Goal: Task Accomplishment & Management: Manage account settings

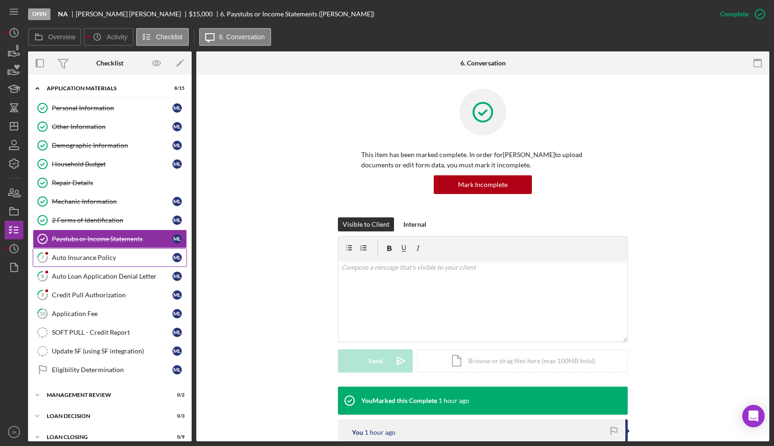
click at [97, 254] on div "Auto Insurance Policy" at bounding box center [112, 257] width 121 height 7
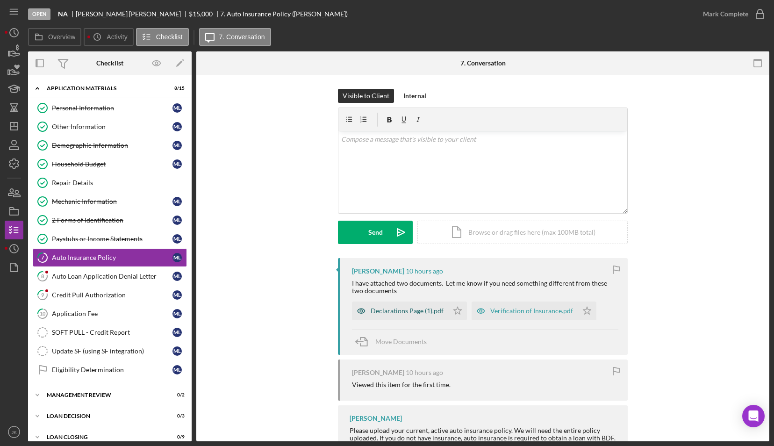
click at [399, 318] on div "Declarations Page (1).pdf" at bounding box center [400, 311] width 96 height 19
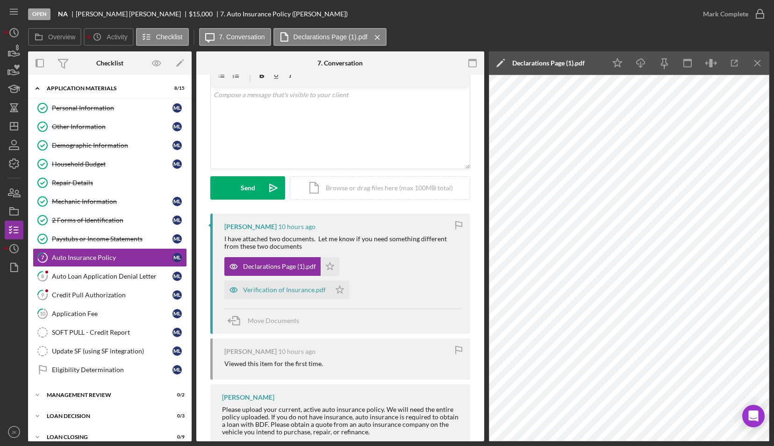
scroll to position [76, 0]
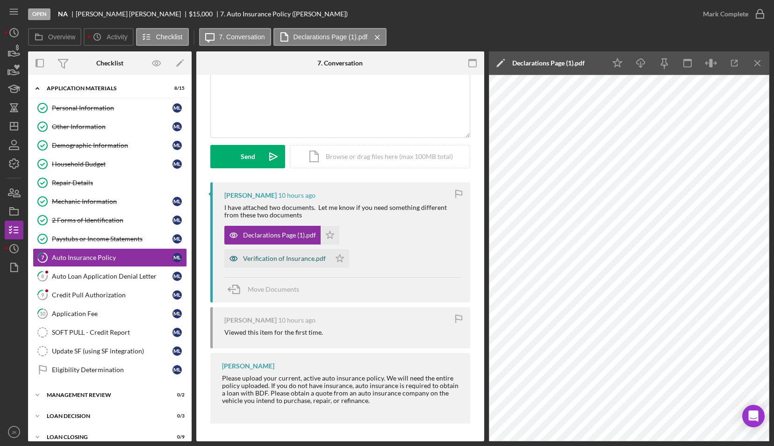
click at [266, 259] on div "Verification of Insurance.pdf" at bounding box center [284, 258] width 83 height 7
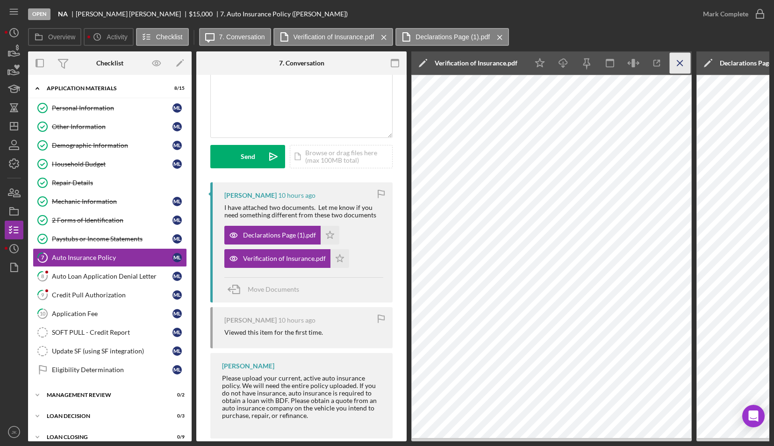
click at [681, 65] on icon "Icon/Menu Close" at bounding box center [680, 63] width 21 height 21
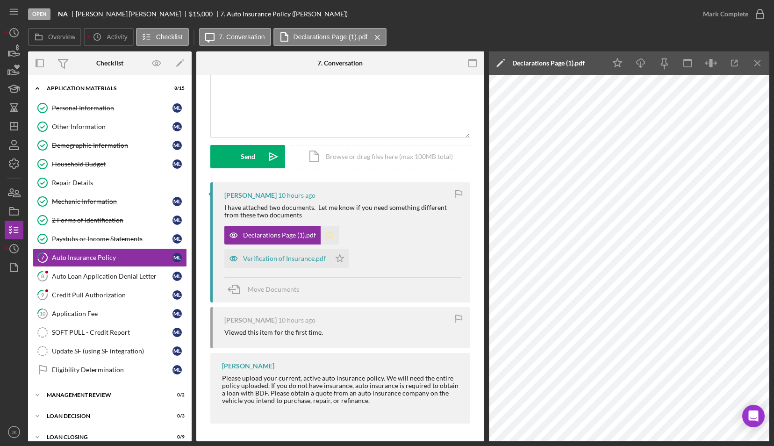
click at [332, 235] on icon "Icon/Star" at bounding box center [330, 235] width 19 height 19
click at [337, 254] on icon "Icon/Star" at bounding box center [339, 258] width 19 height 19
click at [759, 65] on line "button" at bounding box center [757, 62] width 5 height 5
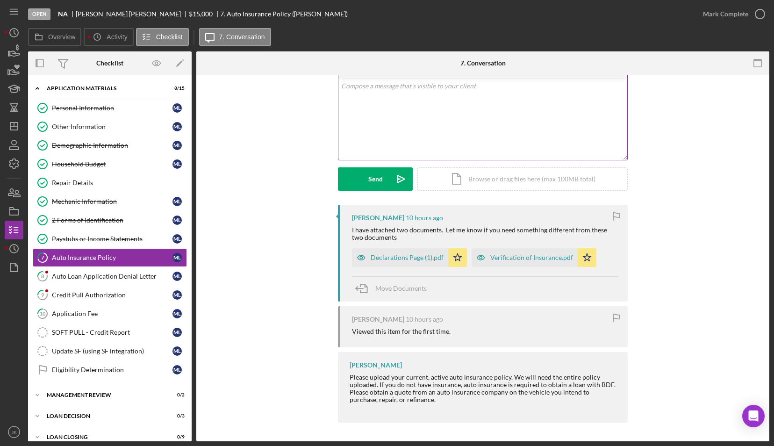
scroll to position [52, 0]
click at [402, 262] on div "Declarations Page (1).pdf" at bounding box center [400, 258] width 96 height 19
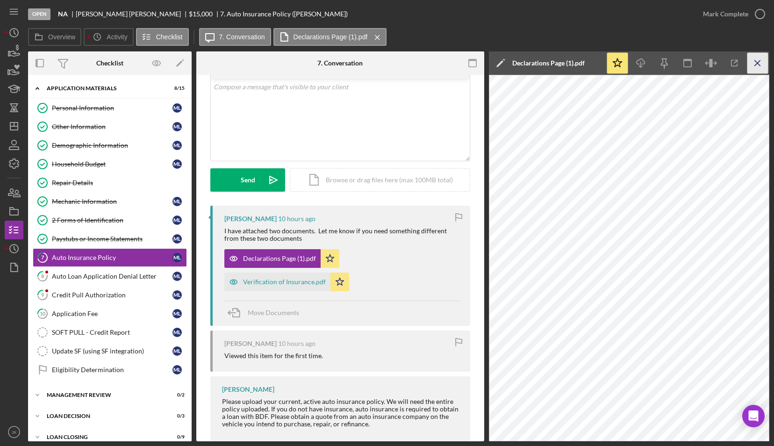
click at [757, 62] on icon "Icon/Menu Close" at bounding box center [757, 63] width 21 height 21
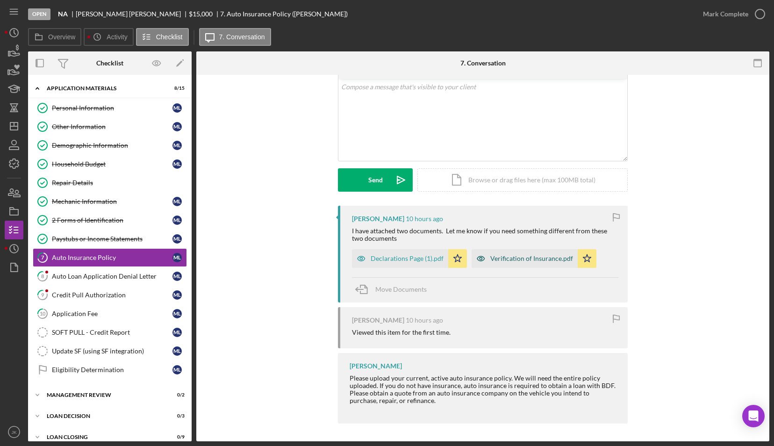
click at [521, 255] on div "Verification of Insurance.pdf" at bounding box center [531, 258] width 83 height 7
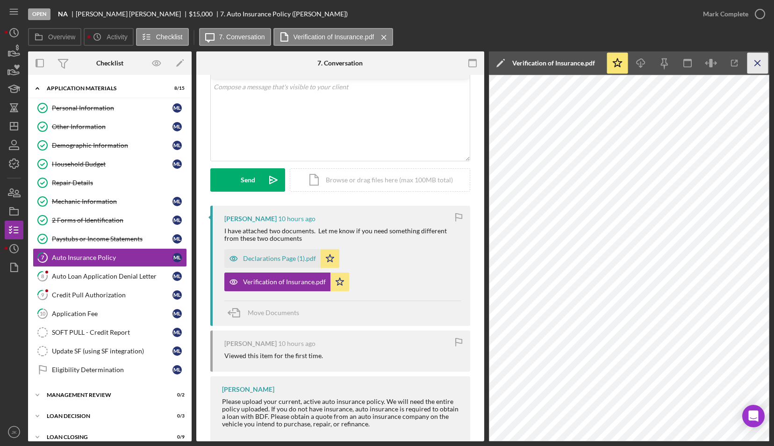
click at [755, 63] on icon "Icon/Menu Close" at bounding box center [757, 63] width 21 height 21
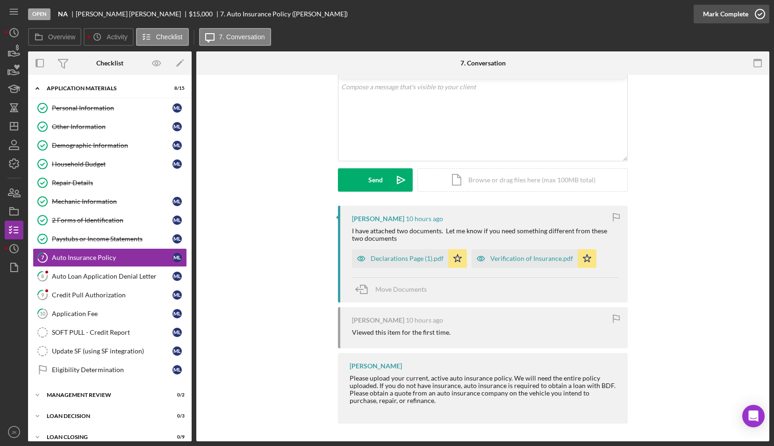
click at [729, 12] on div "Mark Complete" at bounding box center [725, 14] width 45 height 19
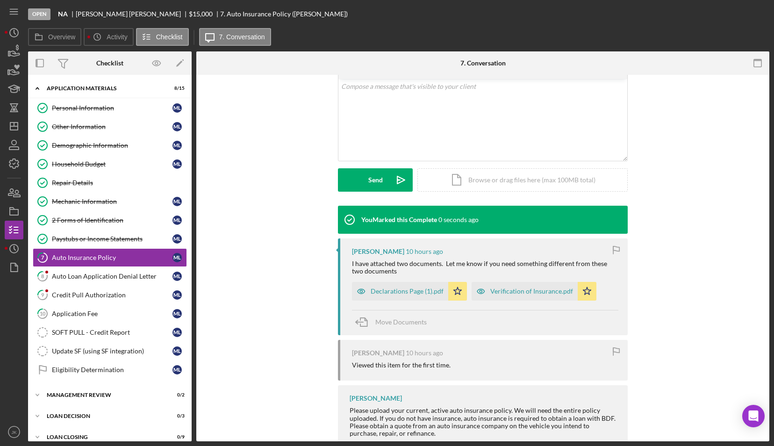
scroll to position [181, 0]
click at [130, 277] on div "Auto Loan Application Denial Letter" at bounding box center [112, 276] width 121 height 7
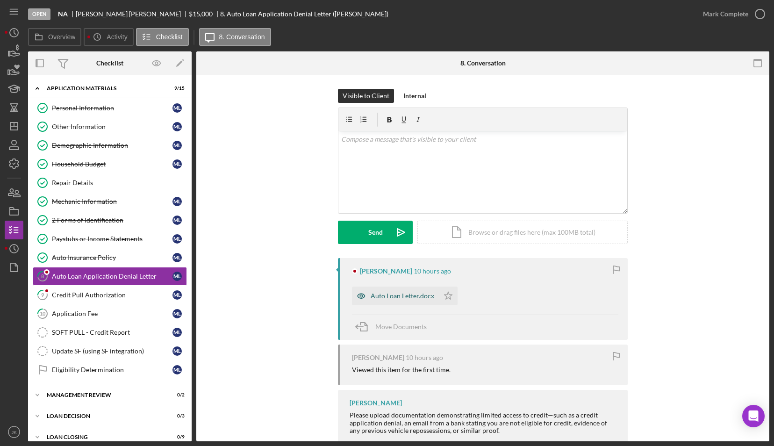
click at [409, 298] on div "Auto Loan Letter.docx" at bounding box center [403, 295] width 64 height 7
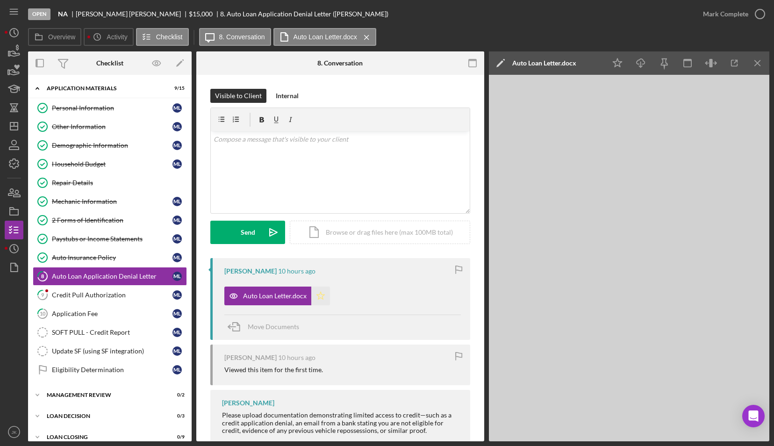
click at [318, 300] on icon "Icon/Star" at bounding box center [320, 296] width 19 height 19
click at [725, 16] on div "Mark Complete" at bounding box center [725, 14] width 45 height 19
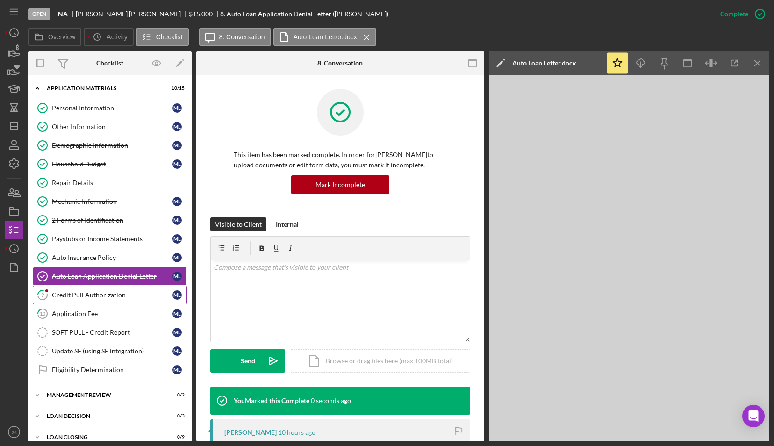
click at [133, 292] on div "Credit Pull Authorization" at bounding box center [112, 294] width 121 height 7
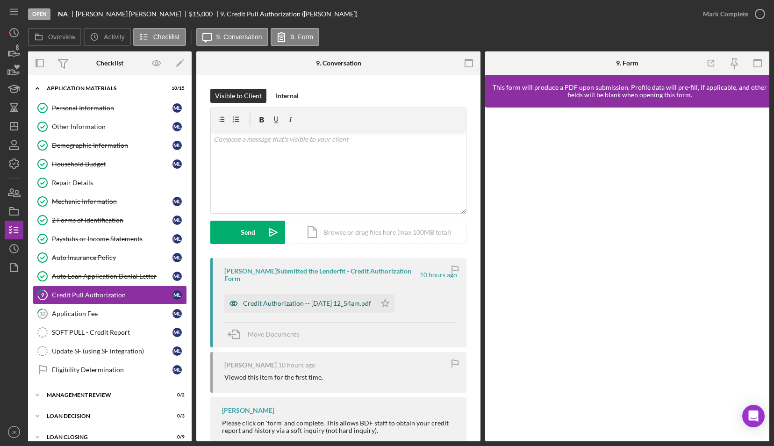
click at [286, 303] on div "Credit Authorization -- [DATE] 12_54am.pdf" at bounding box center [307, 303] width 128 height 7
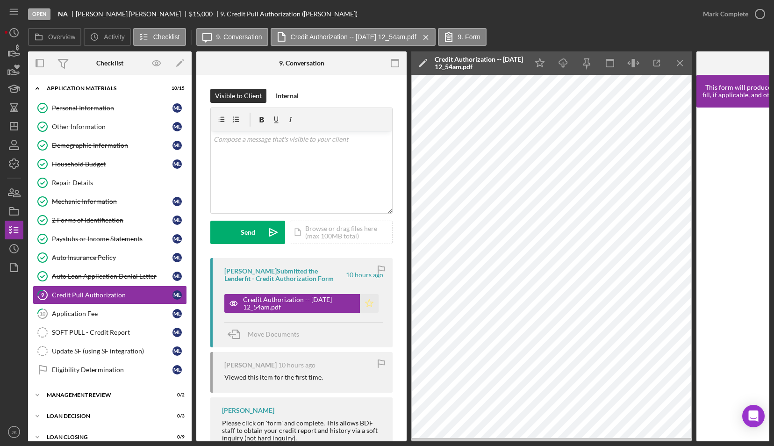
click at [372, 300] on icon "Icon/Star" at bounding box center [369, 303] width 19 height 19
click at [738, 13] on div "Mark Complete" at bounding box center [725, 14] width 45 height 19
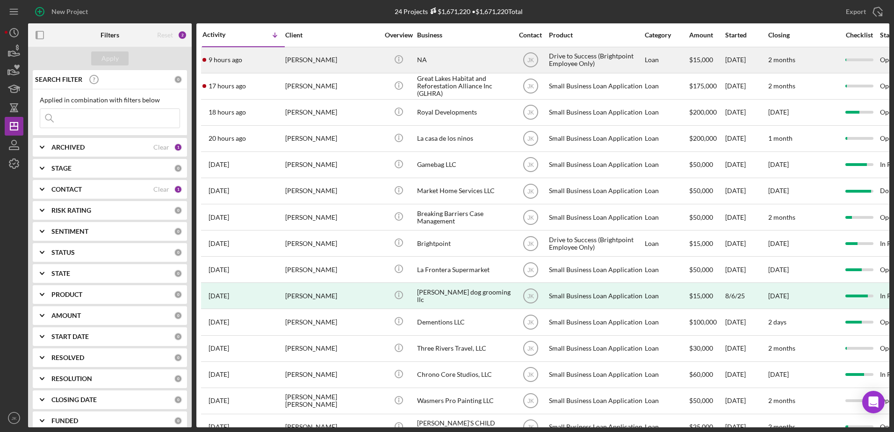
click at [352, 67] on div "[PERSON_NAME]" at bounding box center [331, 60] width 93 height 25
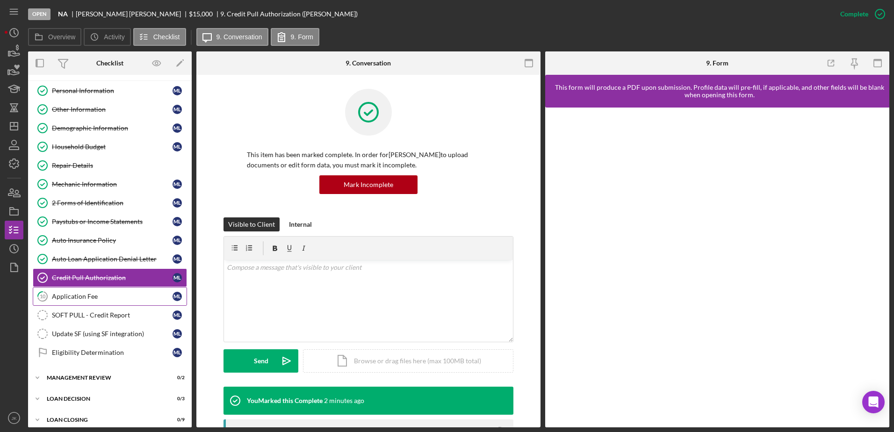
scroll to position [24, 0]
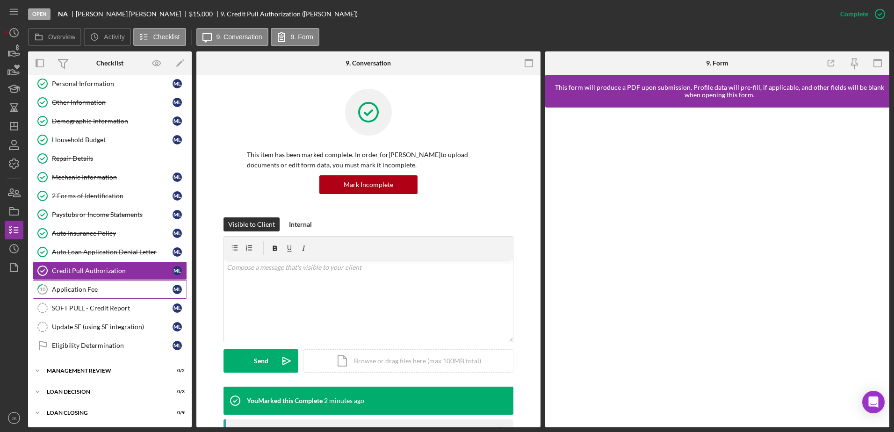
click at [115, 294] on link "10 Application Fee M L" at bounding box center [110, 289] width 154 height 19
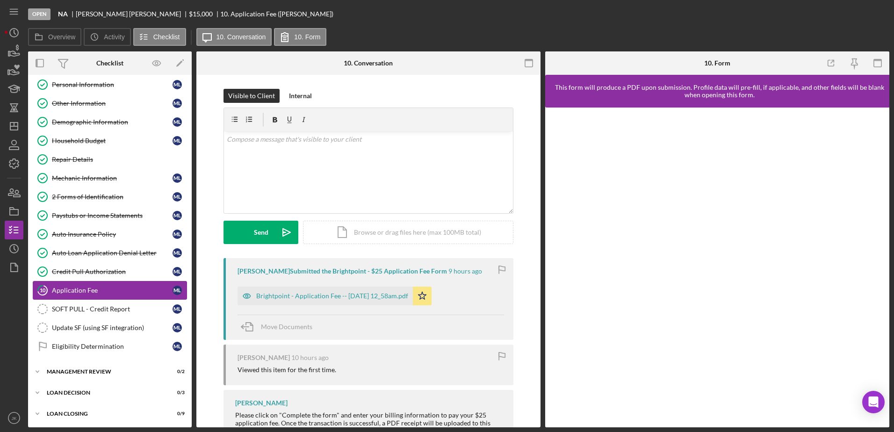
scroll to position [24, 0]
click at [299, 95] on div "Internal" at bounding box center [300, 96] width 23 height 14
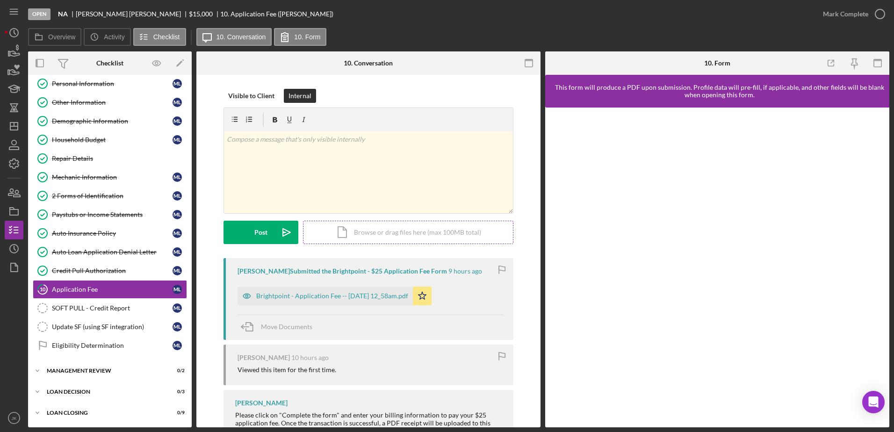
click at [368, 230] on div "Icon/Document Browse or drag files here (max 100MB total) Tap to choose files o…" at bounding box center [408, 232] width 210 height 23
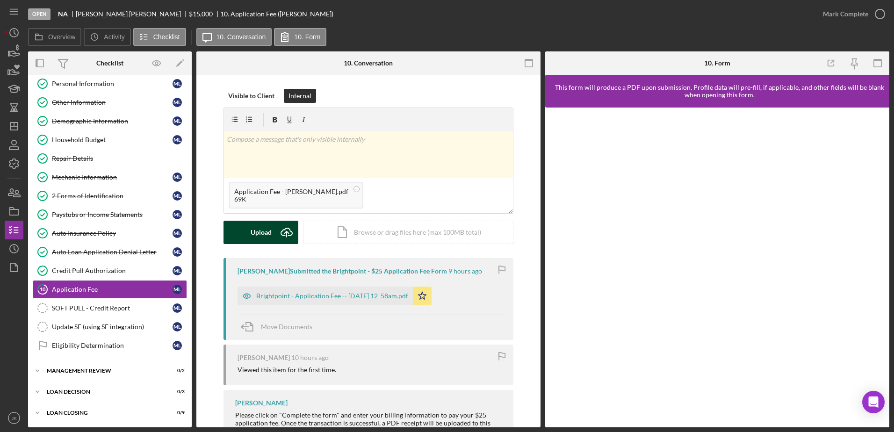
click at [271, 228] on button "Upload Icon/Upload" at bounding box center [260, 232] width 75 height 23
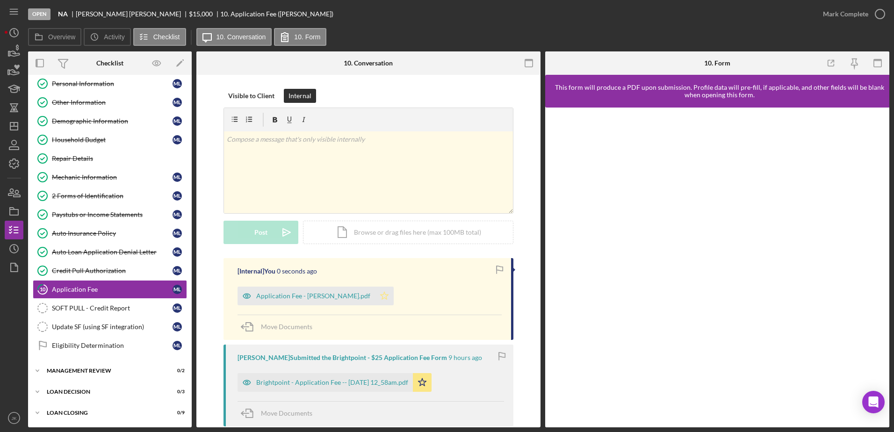
click at [375, 297] on icon "Icon/Star" at bounding box center [384, 296] width 19 height 19
click at [836, 13] on div "Mark Complete" at bounding box center [845, 14] width 45 height 19
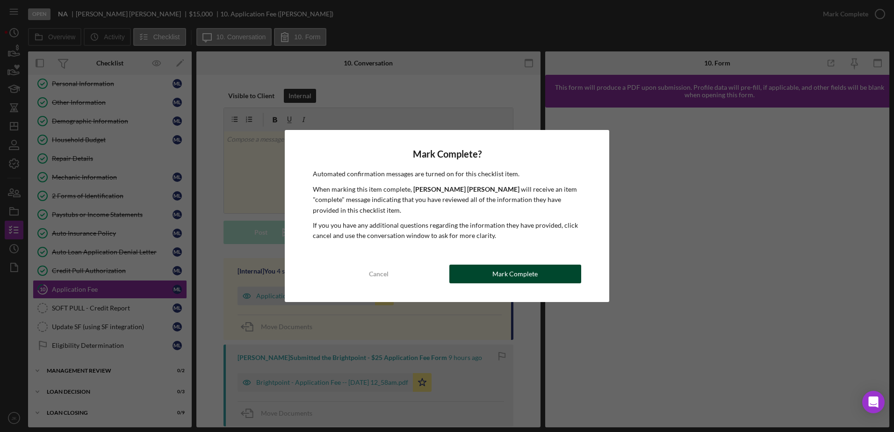
click at [556, 273] on button "Mark Complete" at bounding box center [515, 274] width 132 height 19
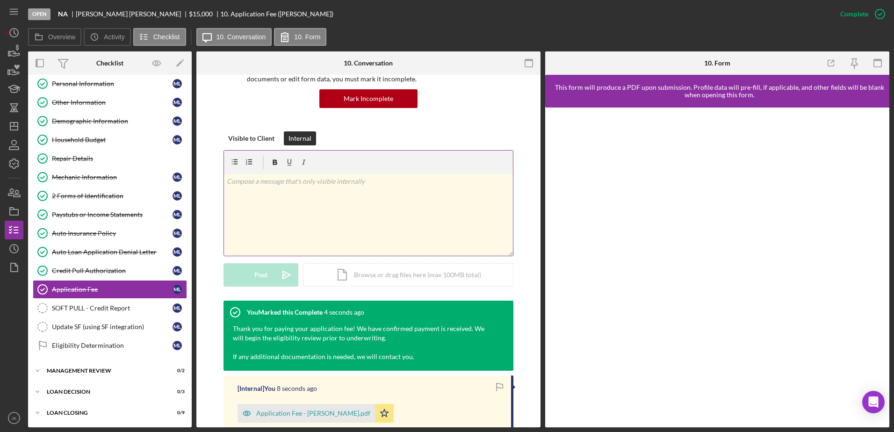
scroll to position [93, 0]
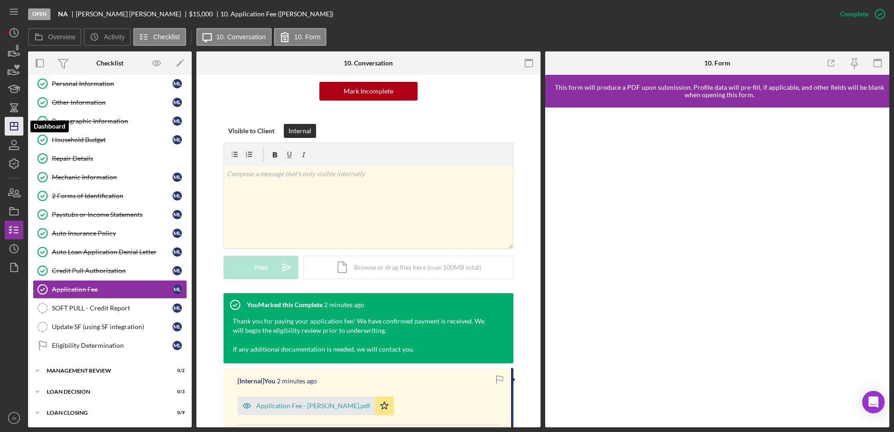
click at [17, 125] on polygon "button" at bounding box center [13, 125] width 7 height 7
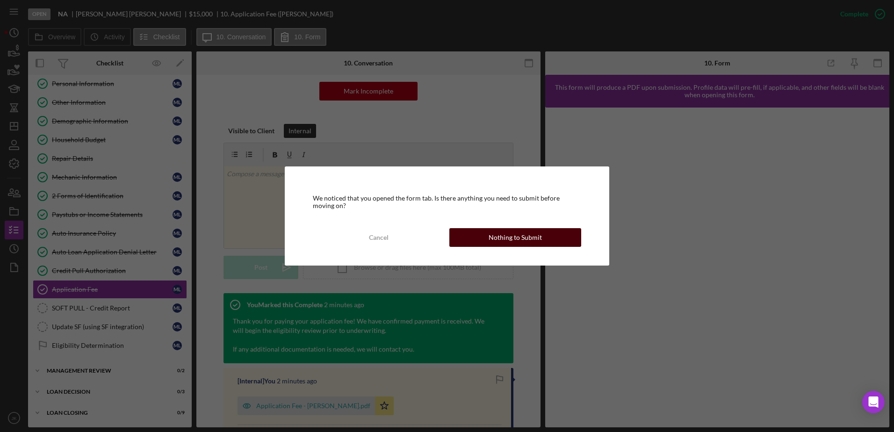
click at [473, 237] on button "Nothing to Submit" at bounding box center [515, 237] width 132 height 19
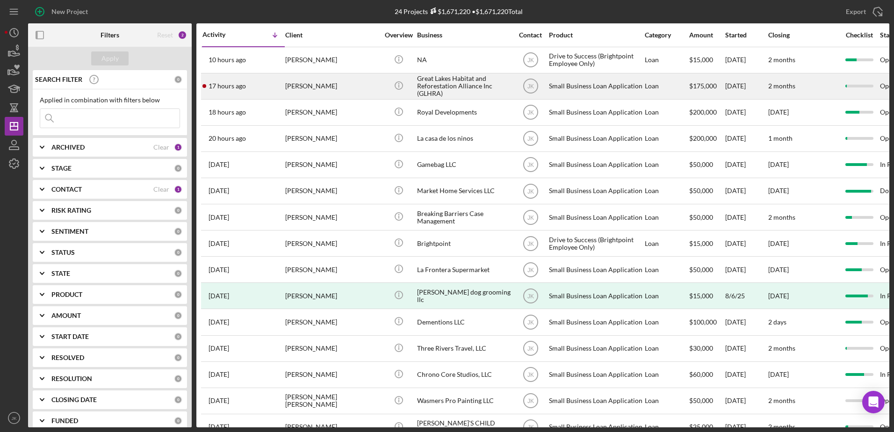
click at [344, 82] on div "[PERSON_NAME]" at bounding box center [331, 86] width 93 height 25
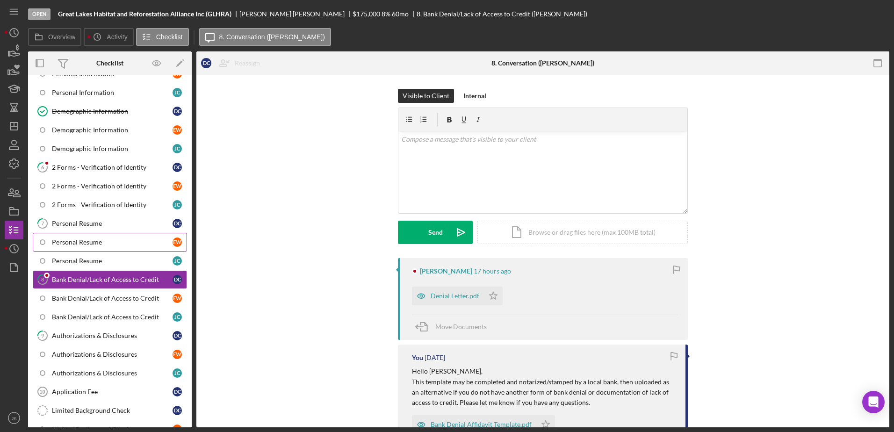
scroll to position [158, 0]
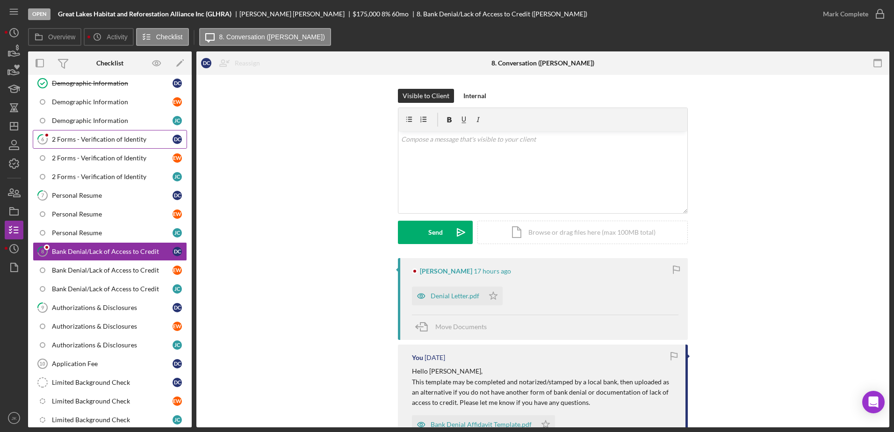
click at [106, 133] on link "6 2 Forms - Verification of Identity D C" at bounding box center [110, 139] width 154 height 19
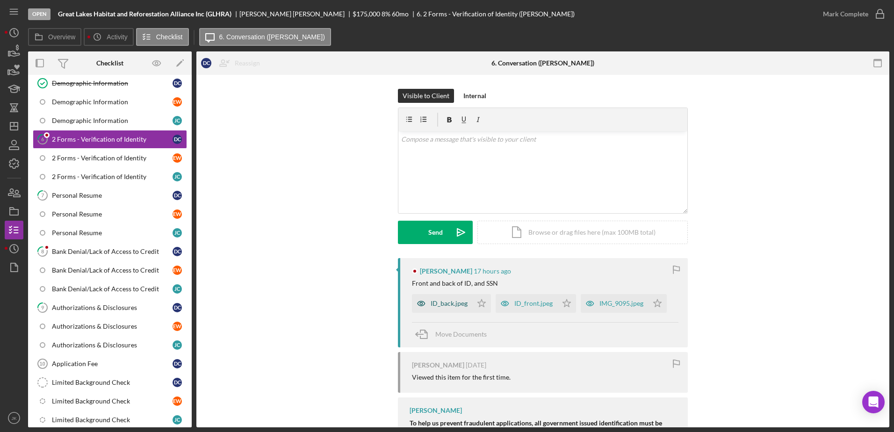
click at [446, 306] on div "ID_back.jpeg" at bounding box center [449, 303] width 37 height 7
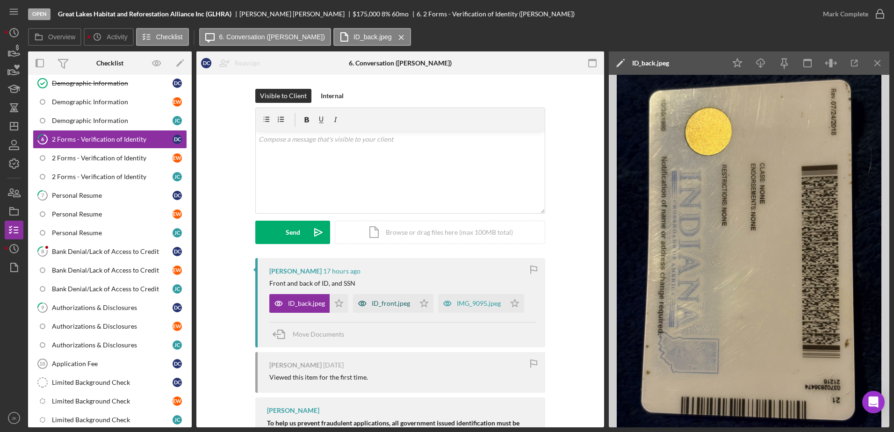
click at [382, 308] on div "ID_front.jpeg" at bounding box center [384, 303] width 62 height 19
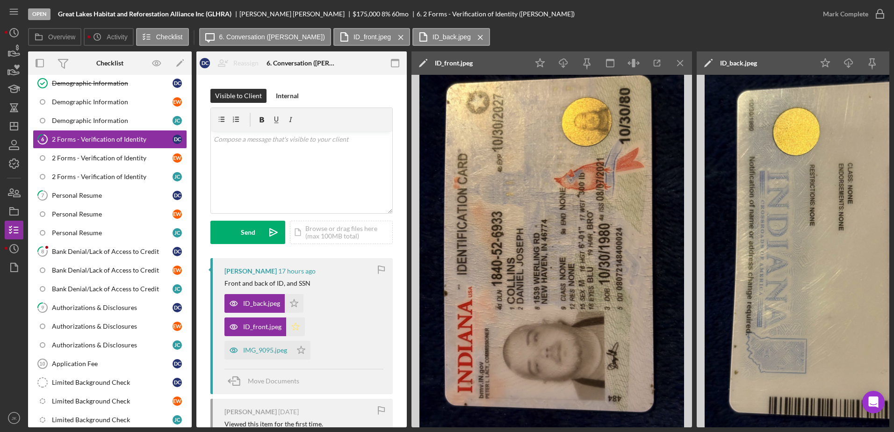
click at [294, 322] on icon "Icon/Star" at bounding box center [295, 326] width 19 height 19
click at [269, 350] on div "IMG_9095.jpeg" at bounding box center [265, 349] width 44 height 7
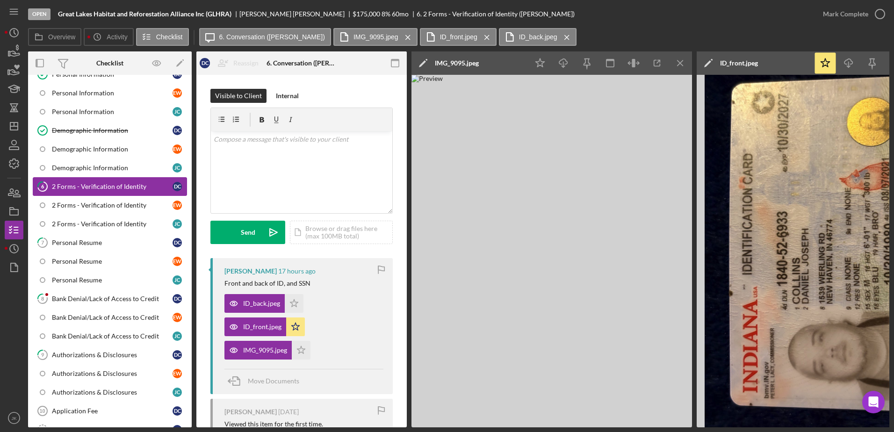
scroll to position [111, 0]
click at [119, 296] on div "Bank Denial/Lack of Access to Credit" at bounding box center [112, 297] width 121 height 7
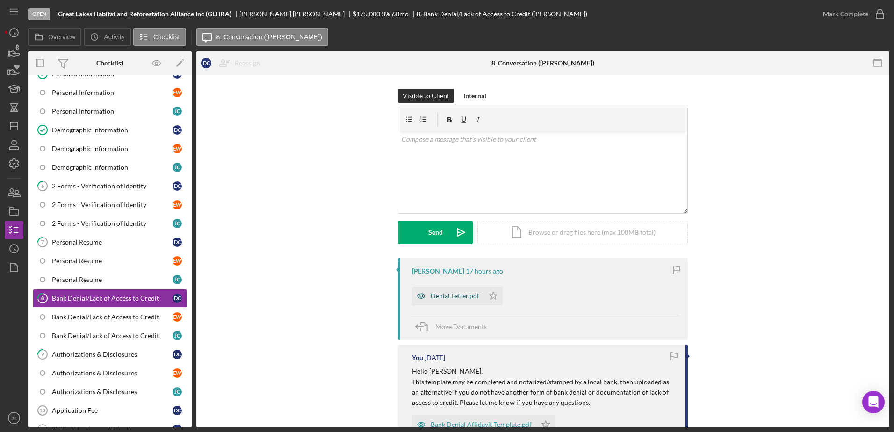
click at [439, 298] on div "Denial Letter.pdf" at bounding box center [455, 295] width 49 height 7
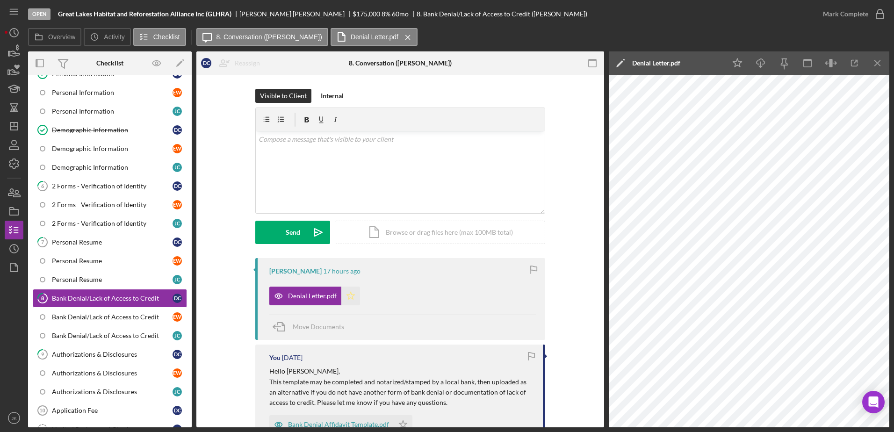
click at [347, 291] on icon "Icon/Star" at bounding box center [350, 296] width 19 height 19
click at [851, 10] on div "Mark Complete" at bounding box center [845, 14] width 45 height 19
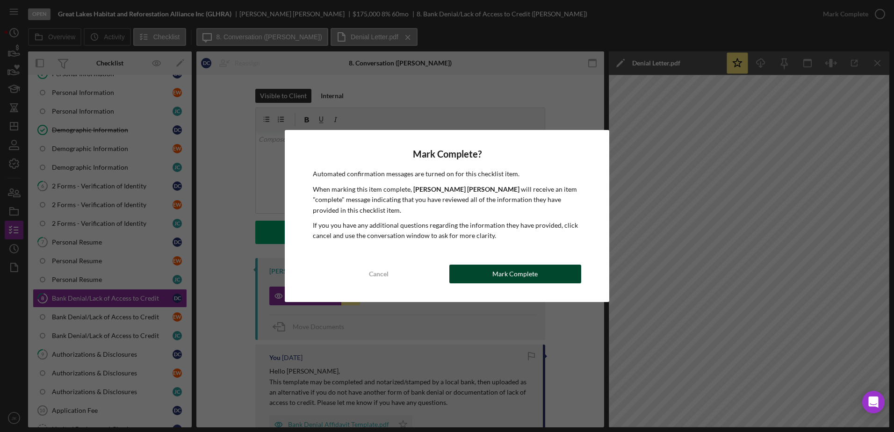
click at [535, 278] on div "Mark Complete" at bounding box center [514, 274] width 45 height 19
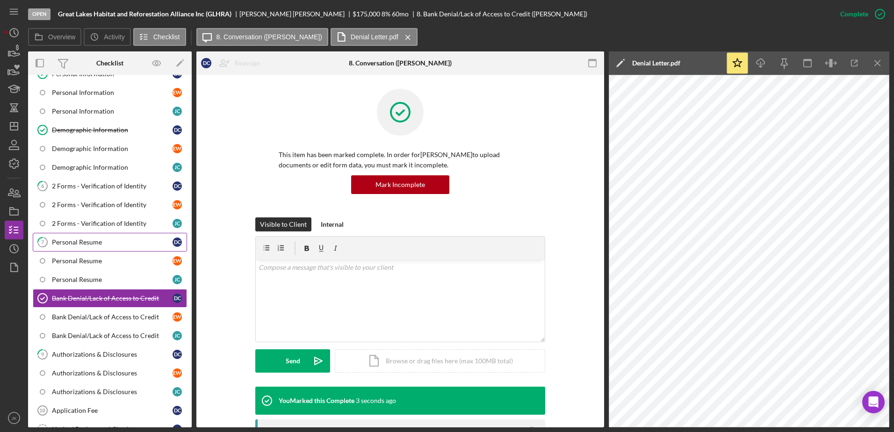
click at [115, 238] on div "Personal Resume" at bounding box center [112, 241] width 121 height 7
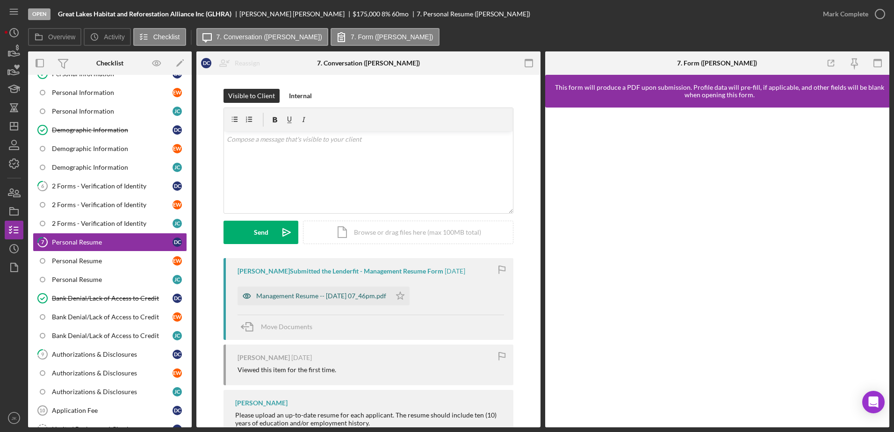
click at [309, 298] on div "Management Resume -- [DATE] 07_46pm.pdf" at bounding box center [321, 295] width 130 height 7
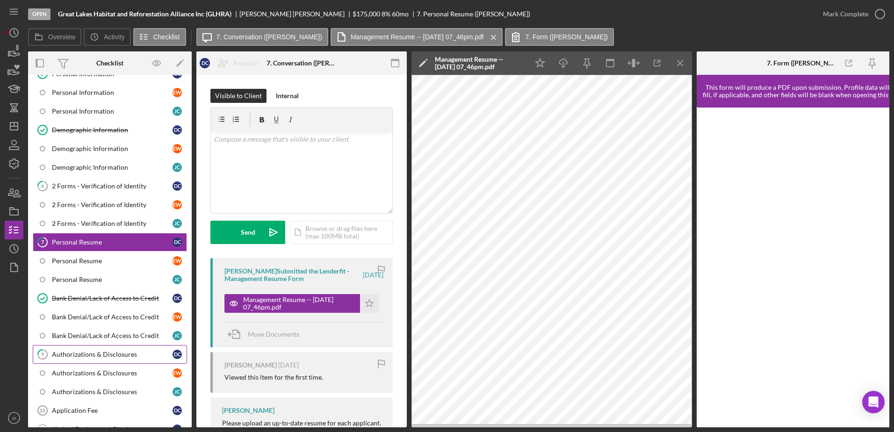
click at [85, 352] on div "Authorizations & Disclosures" at bounding box center [112, 354] width 121 height 7
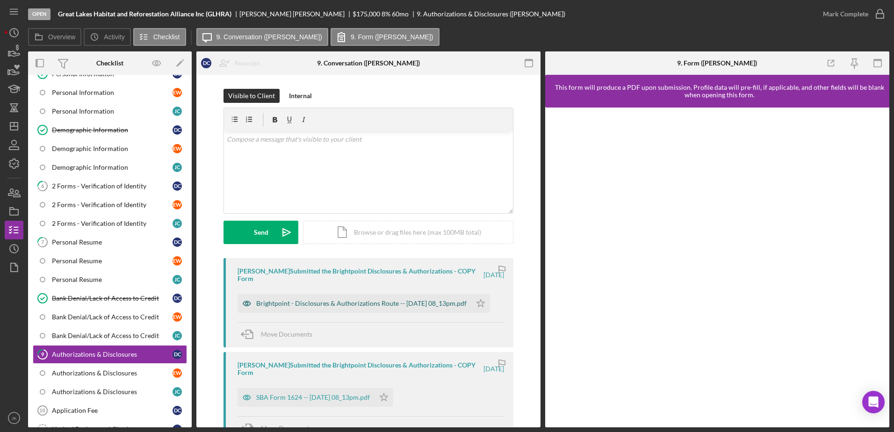
click at [368, 304] on div "Brightpoint - Disclosures & Authorizations Route -- [DATE] 08_13pm.pdf" at bounding box center [361, 303] width 210 height 7
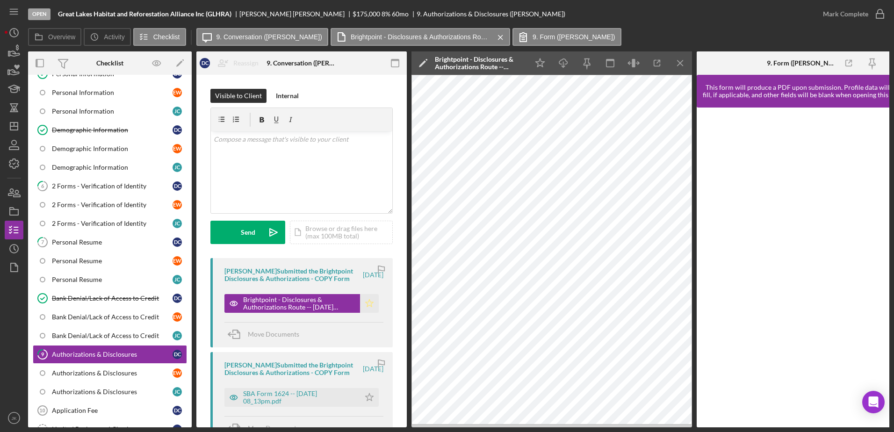
click at [366, 303] on polygon "button" at bounding box center [370, 302] width 8 height 7
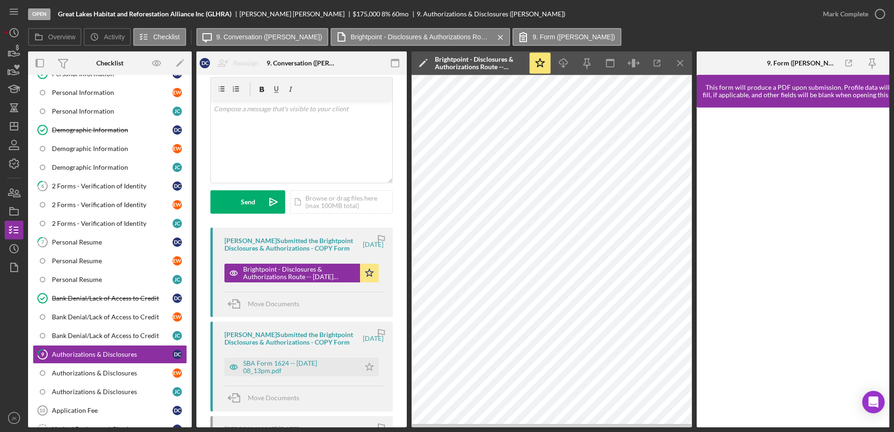
scroll to position [93, 0]
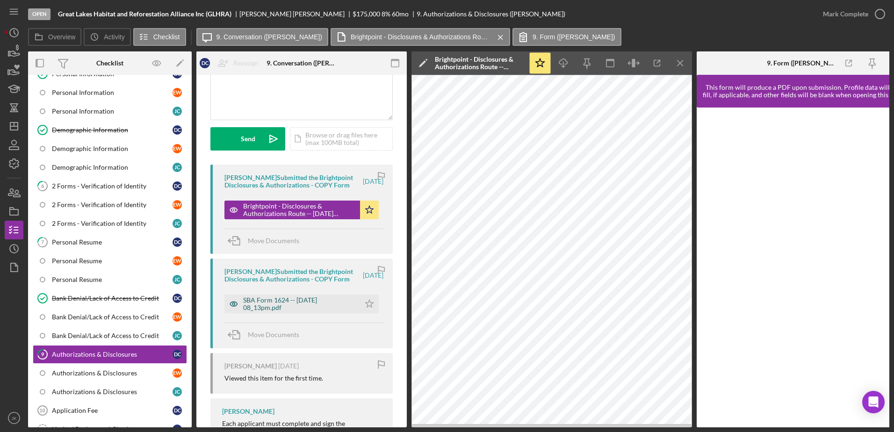
click at [319, 300] on div "SBA Form 1624 -- [DATE] 08_13pm.pdf" at bounding box center [299, 303] width 112 height 15
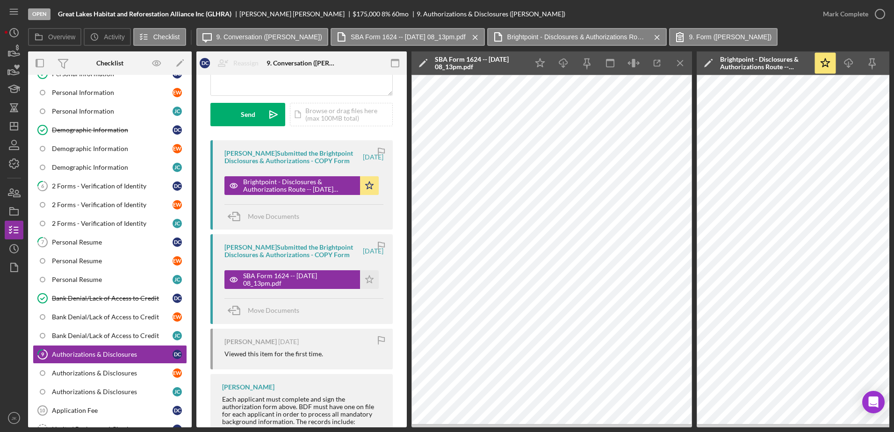
scroll to position [140, 0]
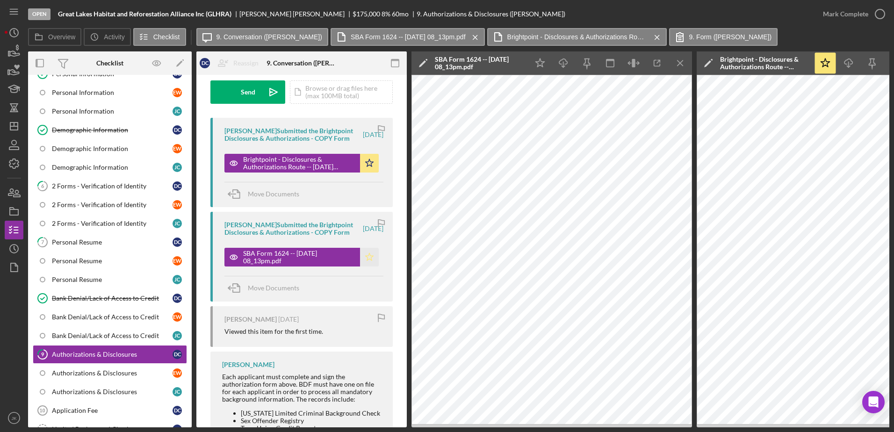
click at [364, 250] on icon "Icon/Star" at bounding box center [369, 257] width 19 height 19
click at [852, 12] on div "Mark Complete" at bounding box center [845, 14] width 45 height 19
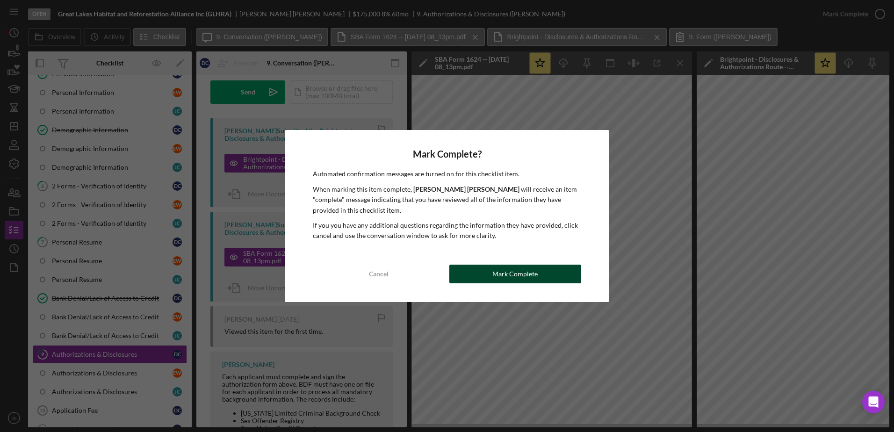
click at [494, 274] on div "Mark Complete" at bounding box center [514, 274] width 45 height 19
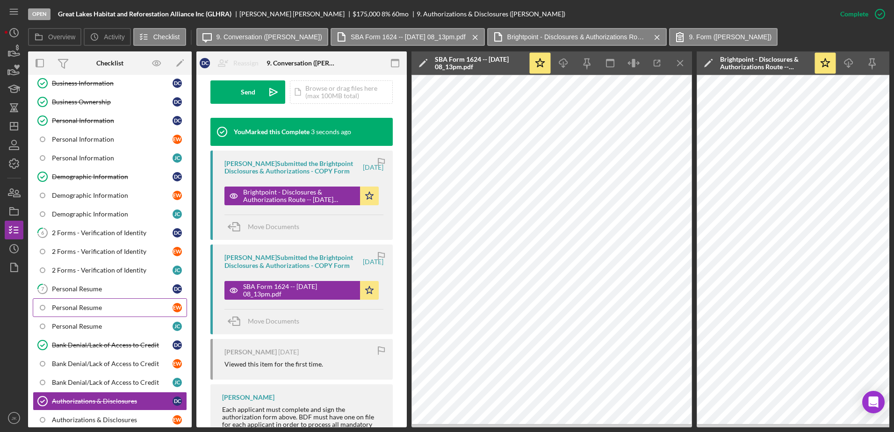
scroll to position [17, 0]
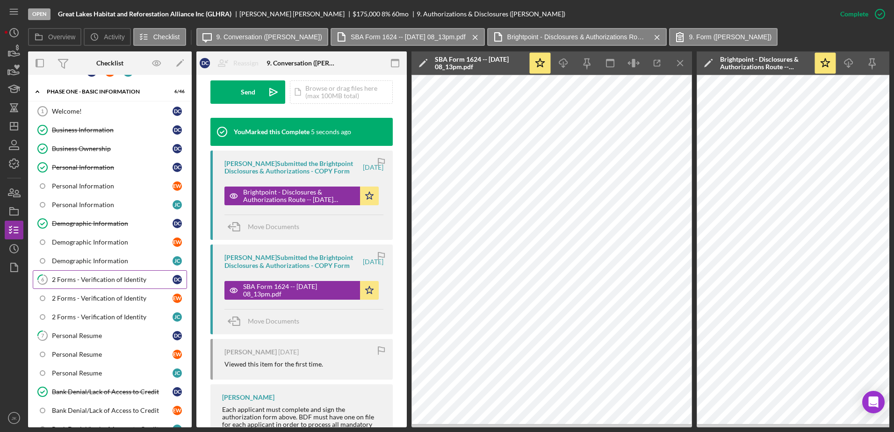
click at [121, 285] on link "6 2 Forms - Verification of Identity D C" at bounding box center [110, 279] width 154 height 19
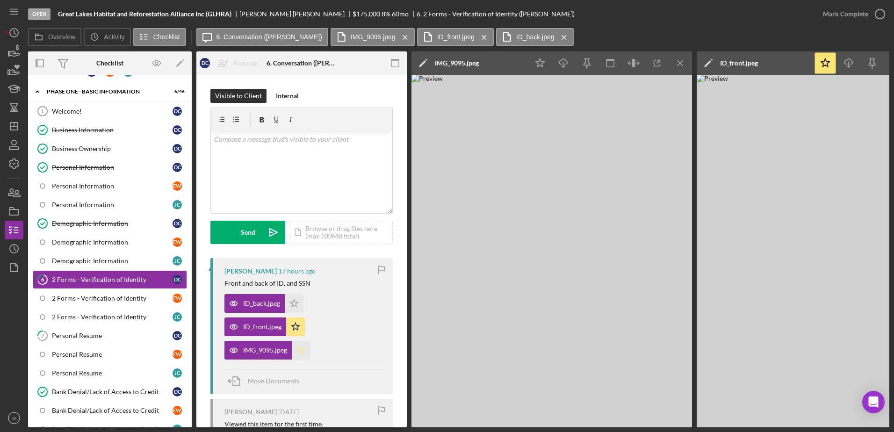
click at [299, 350] on polygon "button" at bounding box center [301, 349] width 8 height 7
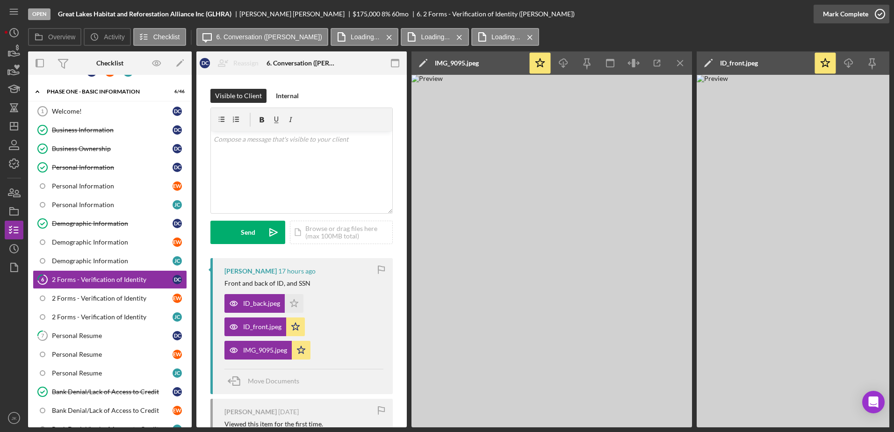
click at [855, 14] on div "Mark Complete" at bounding box center [845, 14] width 45 height 19
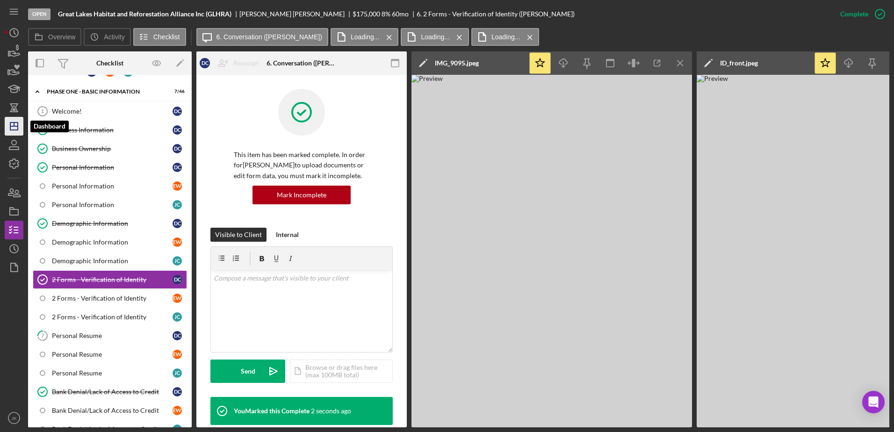
click at [8, 124] on icon "Icon/Dashboard" at bounding box center [13, 126] width 23 height 23
